Goal: Transaction & Acquisition: Purchase product/service

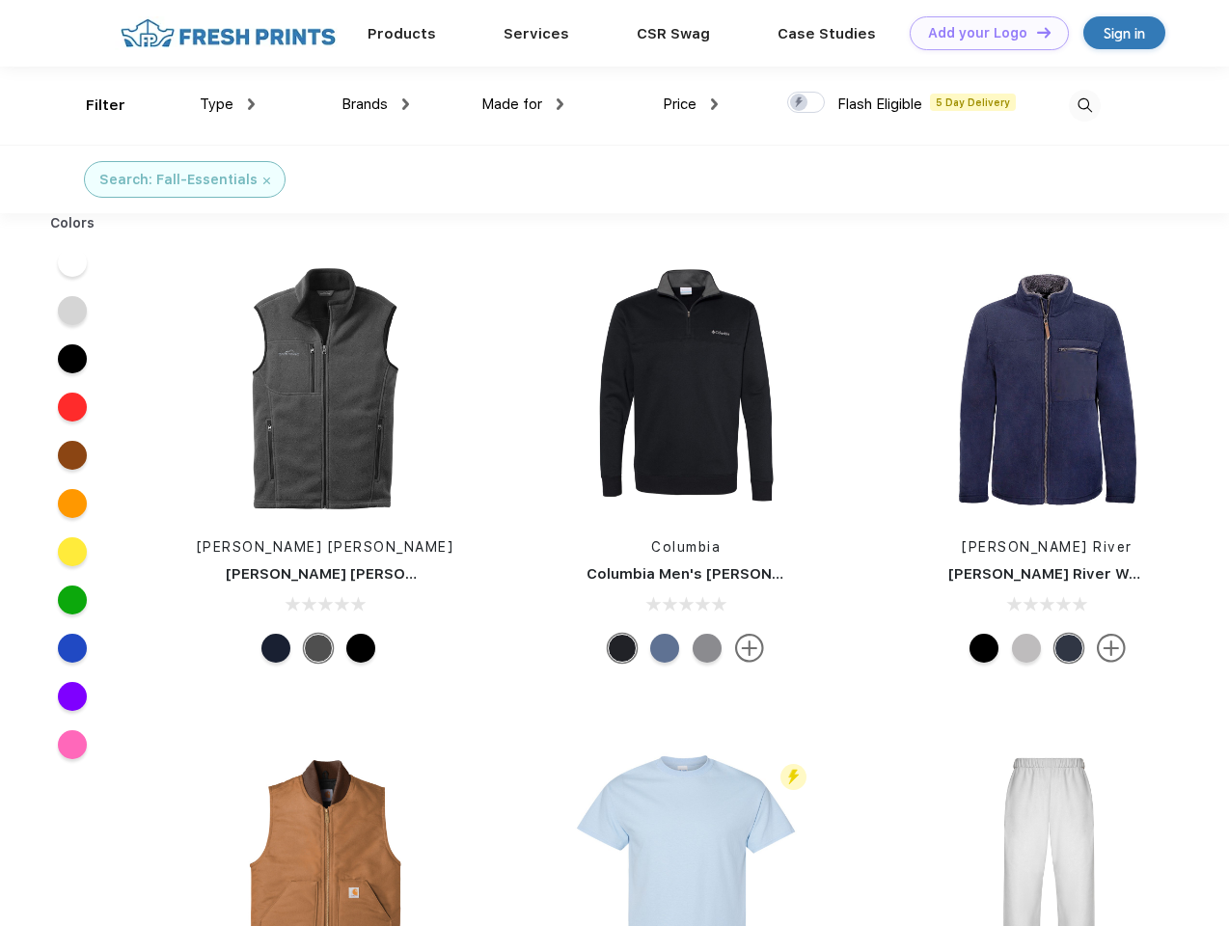
click at [982, 33] on link "Add your Logo Design Tool" at bounding box center [989, 33] width 159 height 34
click at [0, 0] on div "Design Tool" at bounding box center [0, 0] width 0 height 0
click at [1035, 32] on link "Add your Logo Design Tool" at bounding box center [989, 33] width 159 height 34
click at [93, 105] on div "Filter" at bounding box center [106, 106] width 40 height 22
click at [228, 104] on span "Type" at bounding box center [217, 104] width 34 height 17
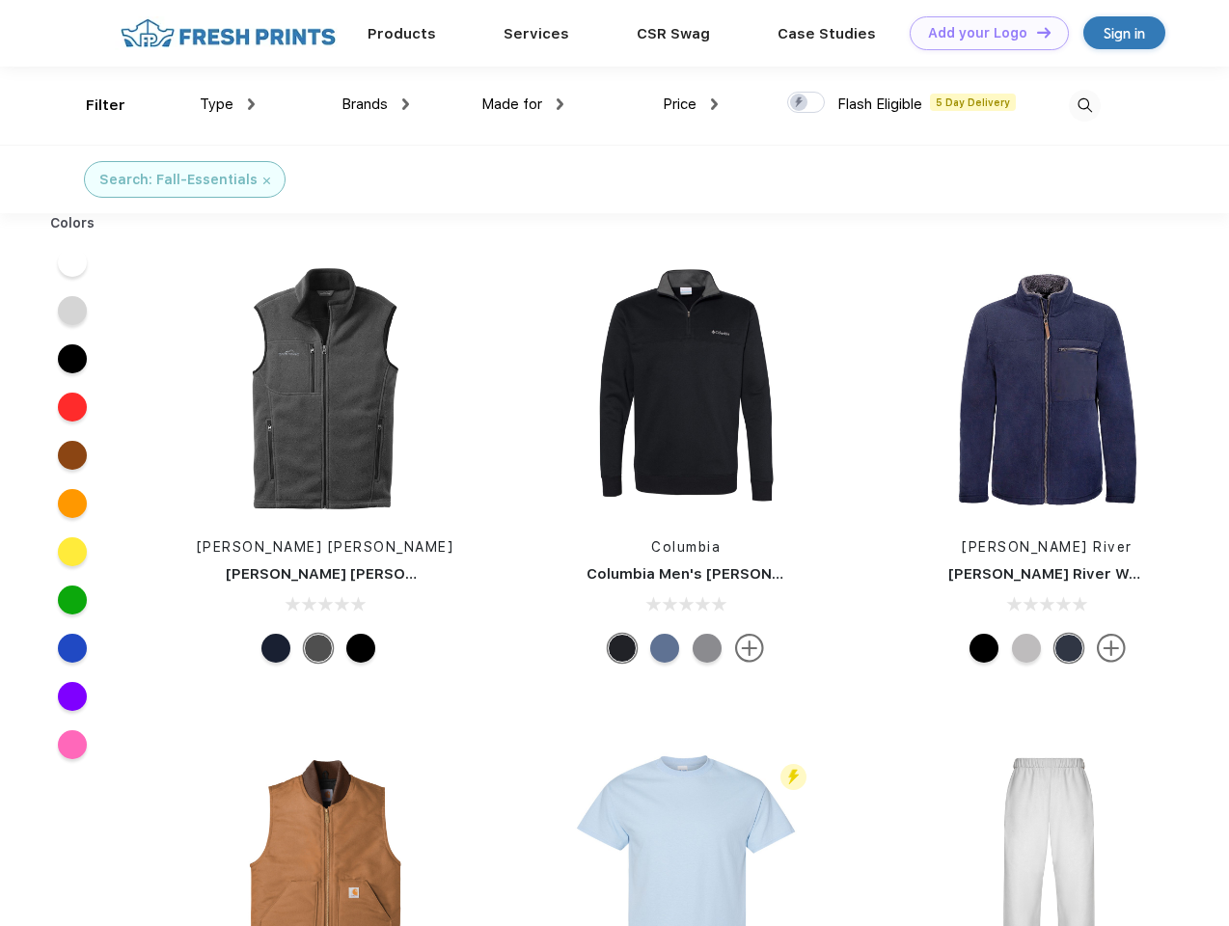
click at [375, 104] on span "Brands" at bounding box center [365, 104] width 46 height 17
click at [523, 104] on span "Made for" at bounding box center [512, 104] width 61 height 17
click at [691, 104] on span "Price" at bounding box center [680, 104] width 34 height 17
click at [807, 103] on div at bounding box center [806, 102] width 38 height 21
click at [800, 103] on input "checkbox" at bounding box center [793, 97] width 13 height 13
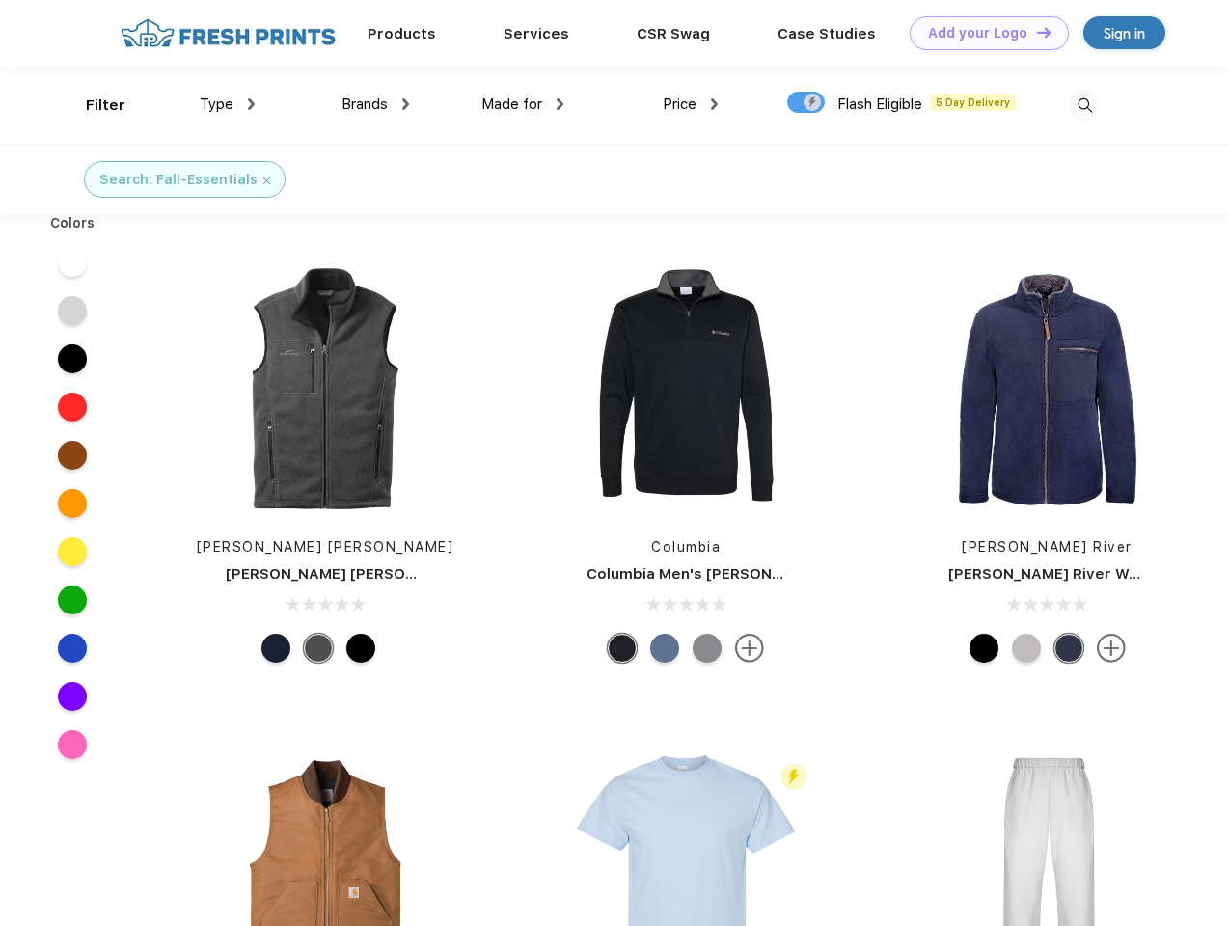
click at [1085, 105] on img at bounding box center [1085, 106] width 32 height 32
